Goal: Find specific page/section: Find specific page/section

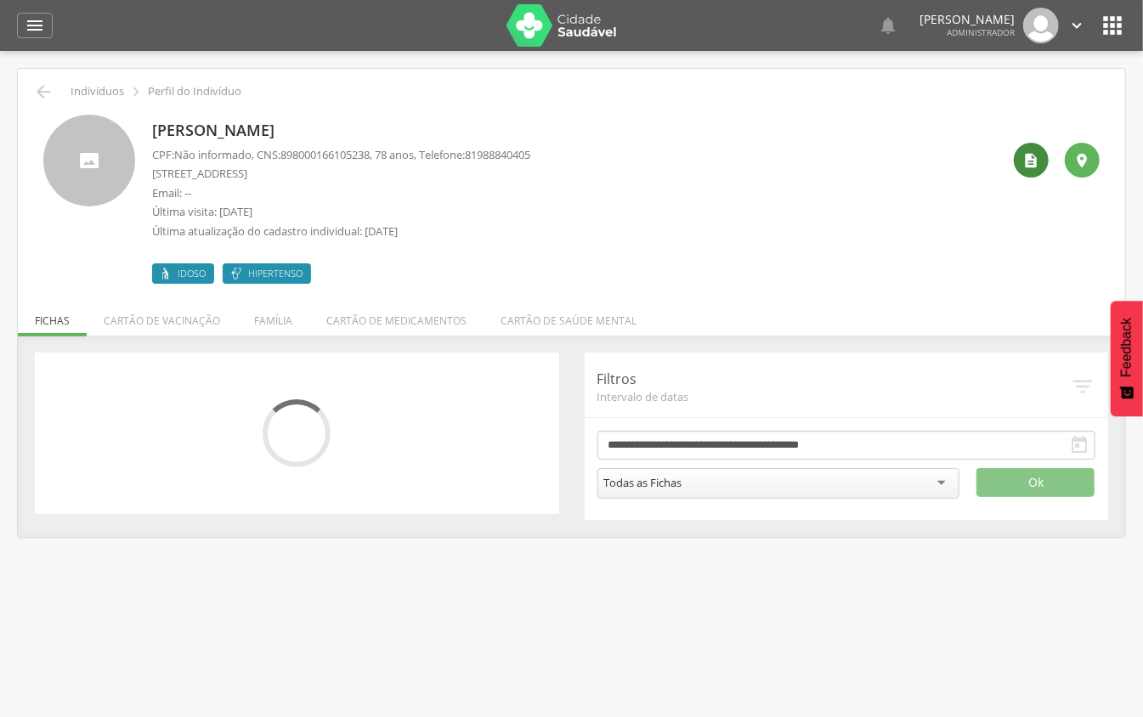
click at [1034, 164] on icon "" at bounding box center [1031, 160] width 17 height 17
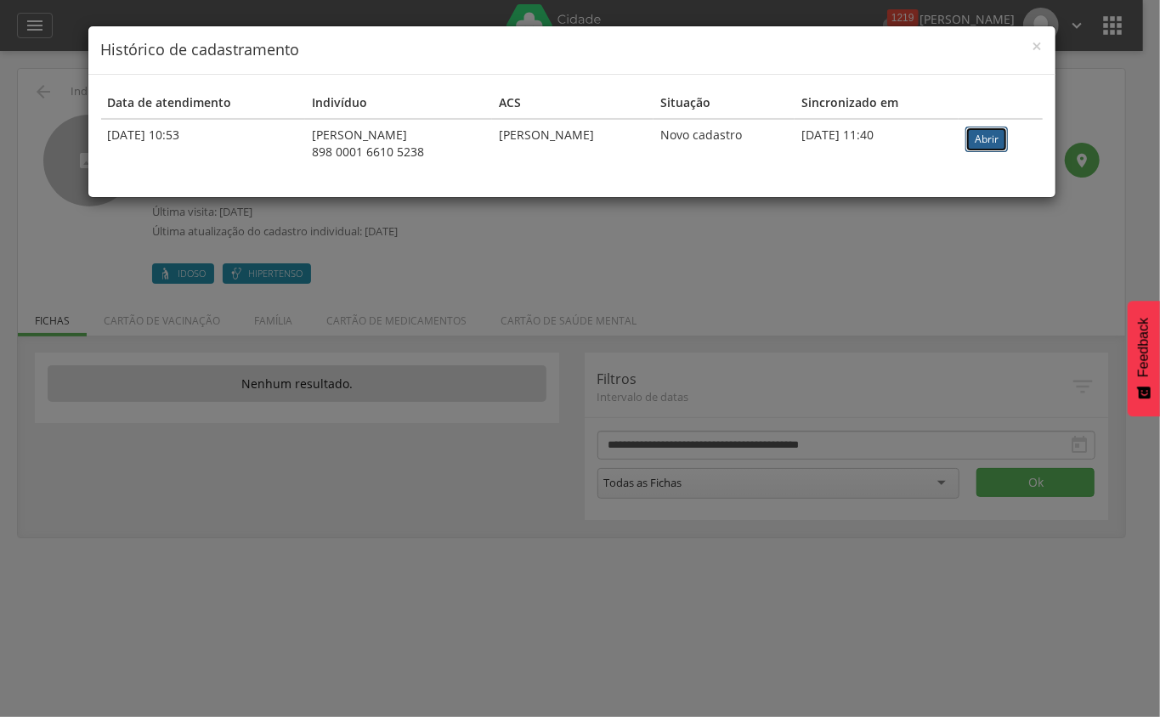
click at [984, 144] on link "Abrir" at bounding box center [987, 140] width 43 height 26
click at [1033, 46] on span "×" at bounding box center [1038, 46] width 10 height 24
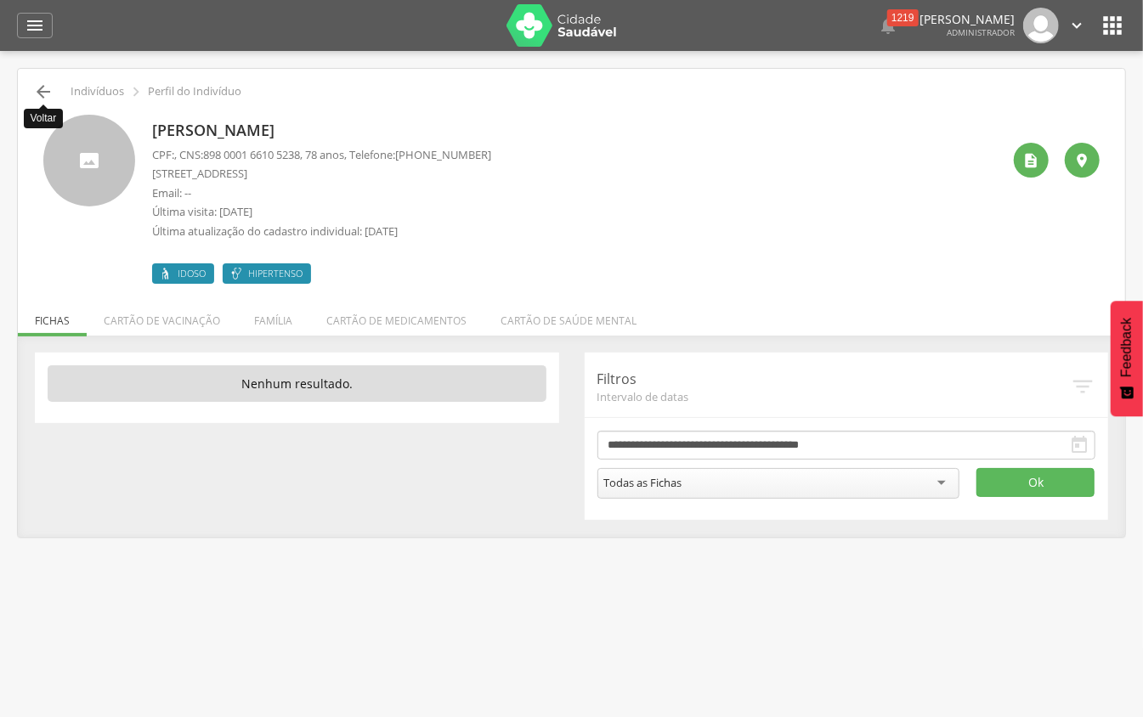
click at [48, 85] on icon "" at bounding box center [43, 92] width 20 height 20
click at [39, 92] on icon "" at bounding box center [43, 92] width 20 height 20
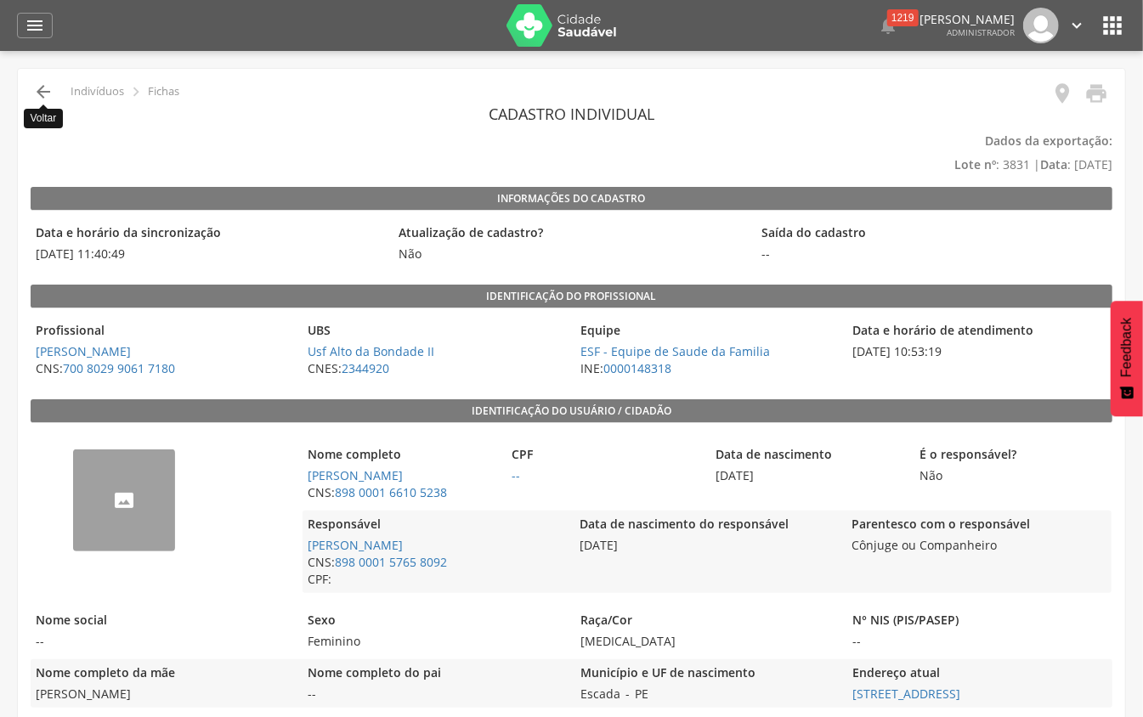
click at [46, 97] on icon "" at bounding box center [43, 92] width 20 height 20
click at [37, 100] on icon "" at bounding box center [43, 92] width 20 height 20
click at [1105, 19] on icon "" at bounding box center [1112, 25] width 27 height 27
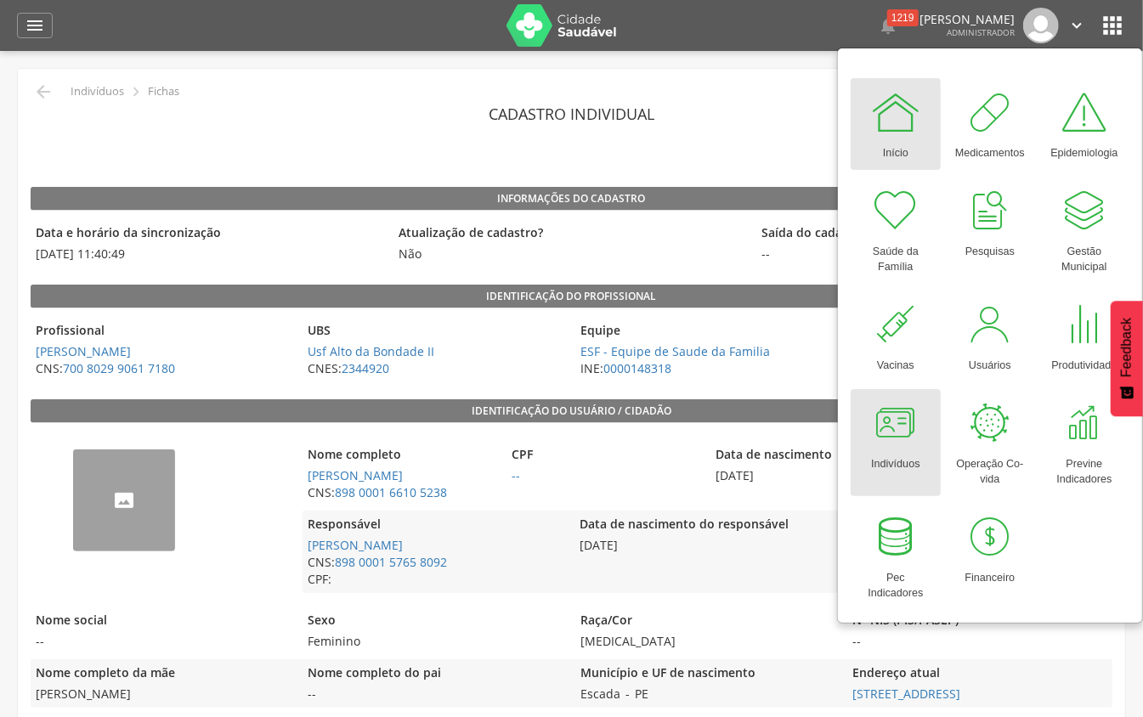
click at [915, 427] on div at bounding box center [895, 423] width 51 height 51
click at [877, 437] on div at bounding box center [895, 423] width 51 height 51
click at [881, 456] on div "Indivíduos" at bounding box center [895, 461] width 48 height 24
click at [882, 445] on div at bounding box center [895, 423] width 51 height 51
click at [884, 445] on div at bounding box center [895, 423] width 51 height 51
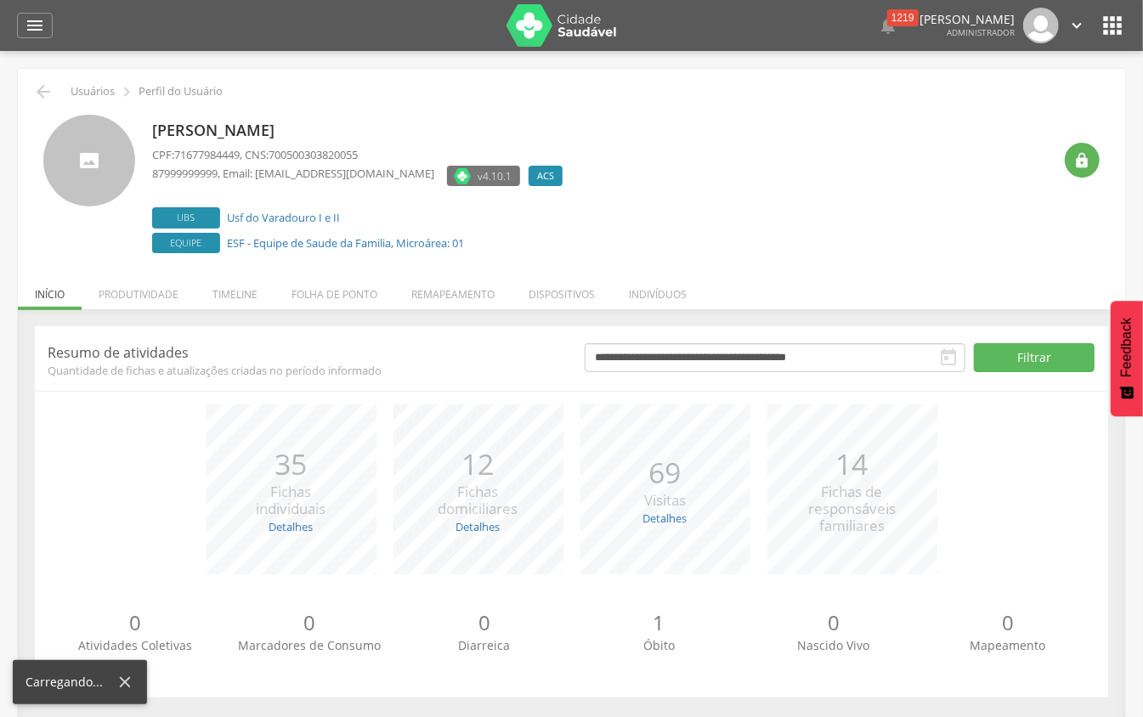
click at [1108, 8] on div " 1219  Lorem ipsum dolor sit amet, sed do eiusmod tempor incididunt ut labore…" at bounding box center [598, 25] width 1057 height 51
click at [1109, 19] on icon "" at bounding box center [1112, 25] width 27 height 27
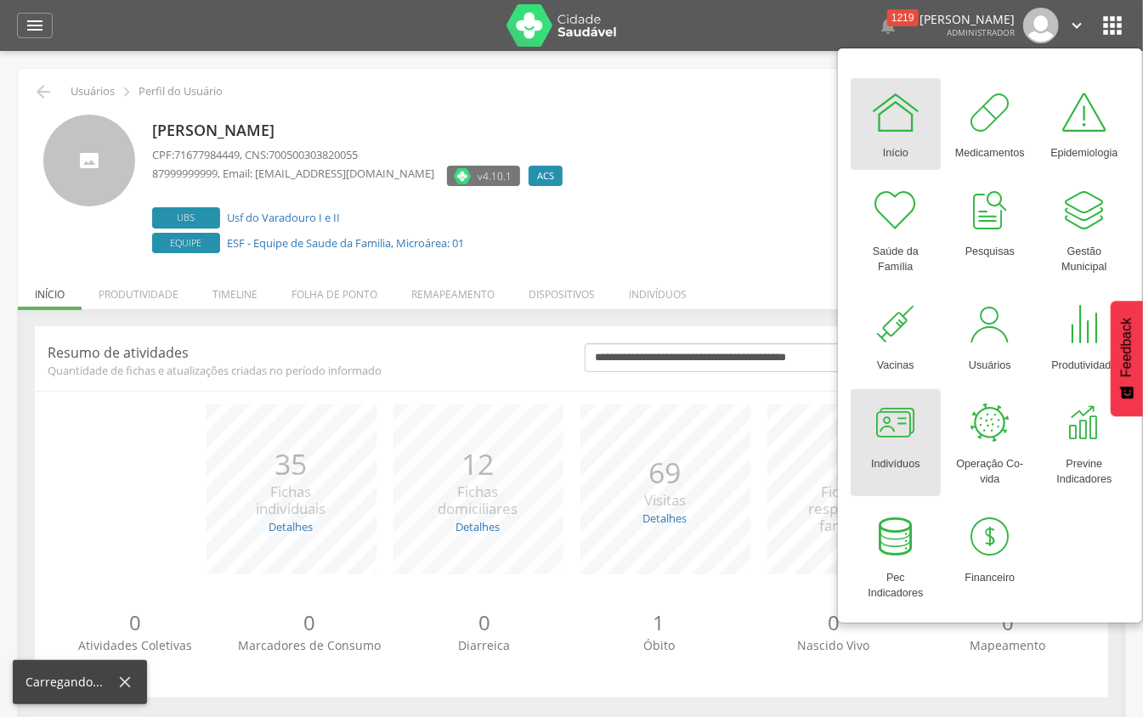
click at [896, 423] on div at bounding box center [895, 423] width 51 height 51
click at [864, 439] on link "Indivíduos" at bounding box center [896, 442] width 90 height 107
click at [875, 426] on div at bounding box center [895, 423] width 51 height 51
